Goal: Task Accomplishment & Management: Use online tool/utility

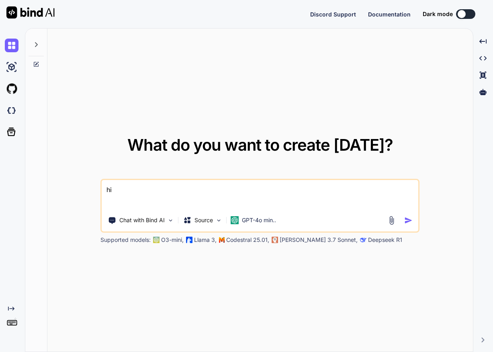
type textarea "x"
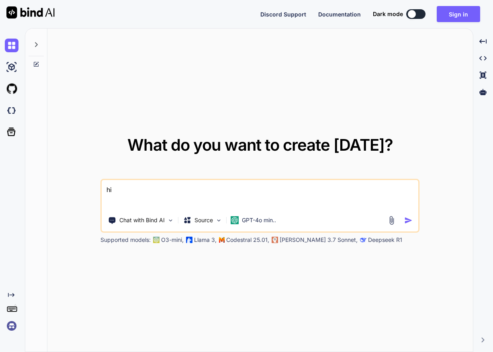
click at [10, 330] on img at bounding box center [12, 326] width 14 height 14
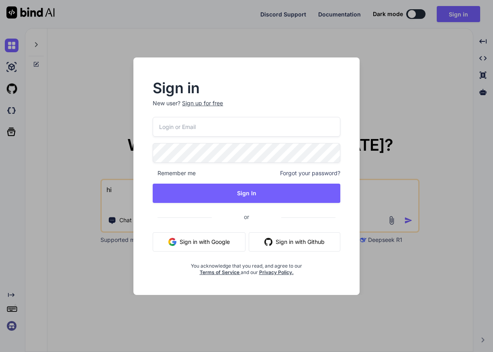
paste input "sebastien.vega47@gmail.com"
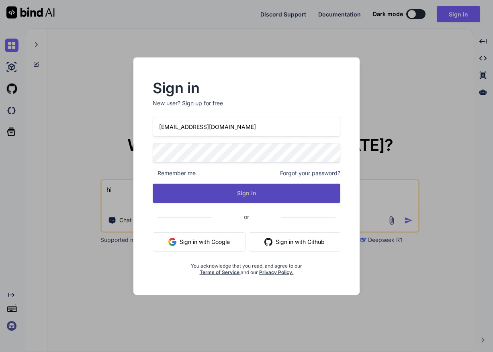
type input "sebastien.vega47@gmail.com"
click at [247, 194] on button "Sign In" at bounding box center [246, 193] width 187 height 19
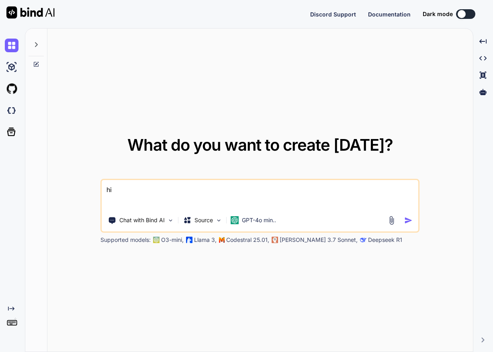
type textarea "x"
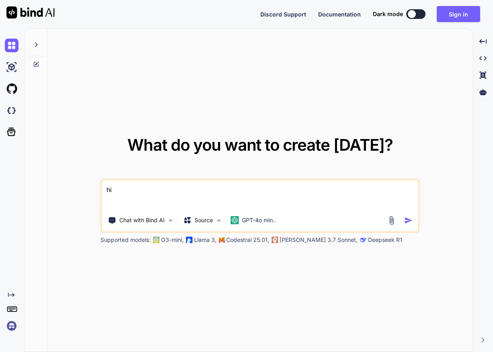
click at [10, 332] on img at bounding box center [12, 326] width 14 height 14
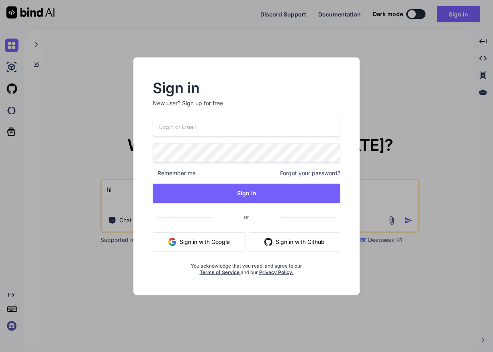
paste input "sebastien.vega47@gmail.com"
type input "sebastien.vega47@gmail.com"
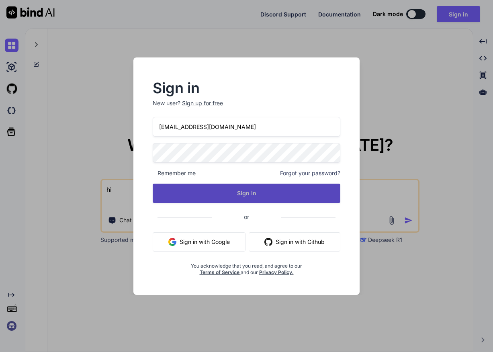
click at [240, 194] on button "Sign In" at bounding box center [246, 193] width 187 height 19
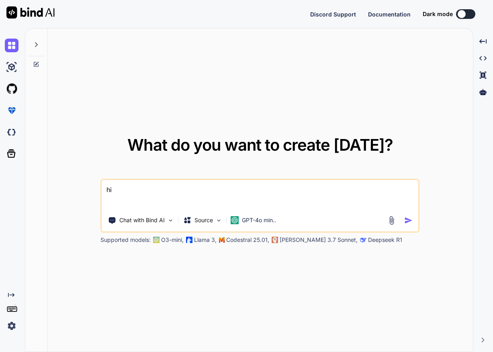
click at [14, 324] on img at bounding box center [12, 326] width 14 height 14
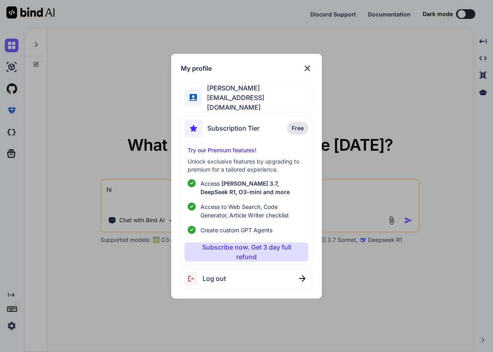
click at [62, 213] on div "My profile Sebastian Vega sebastien.vega47@gmail.com Subscription Tier Free Try…" at bounding box center [246, 176] width 493 height 352
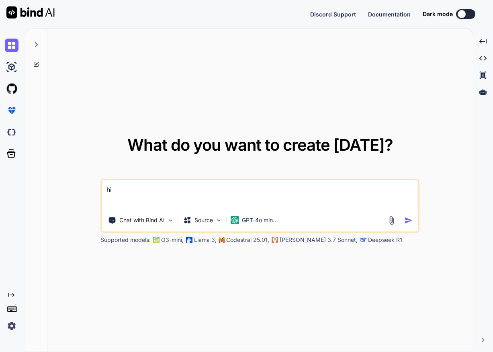
click at [9, 320] on img at bounding box center [12, 326] width 14 height 14
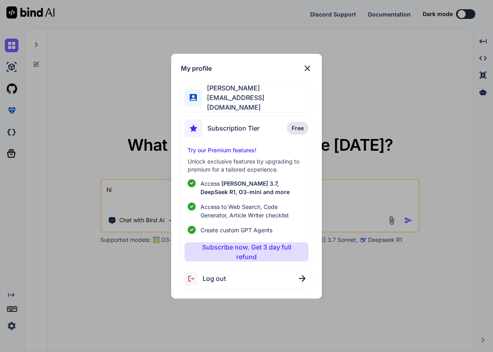
click at [313, 70] on div "My profile Sebastian Vega sebastien.vega47@gmail.com Subscription Tier Free Try…" at bounding box center [246, 176] width 151 height 245
click at [310, 71] on img at bounding box center [308, 68] width 10 height 10
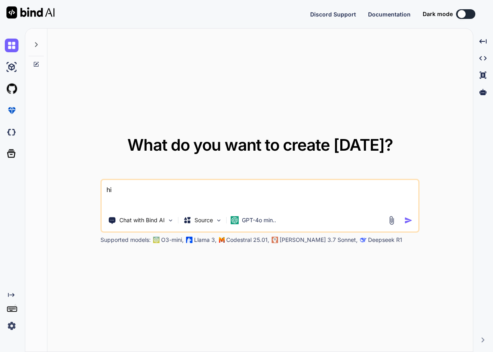
click at [34, 48] on div at bounding box center [36, 43] width 15 height 28
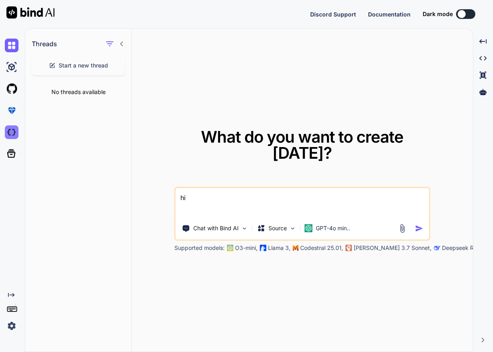
click at [15, 135] on img at bounding box center [12, 132] width 14 height 14
type textarea "x"
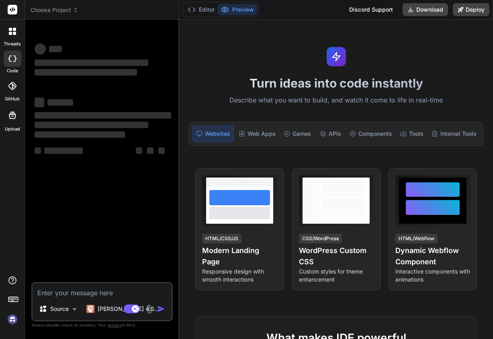
type textarea "x"
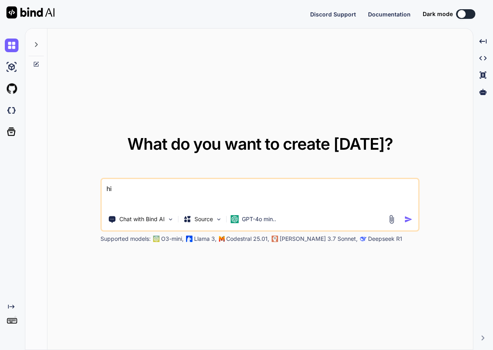
type textarea "x"
